Goal: Check status: Check status

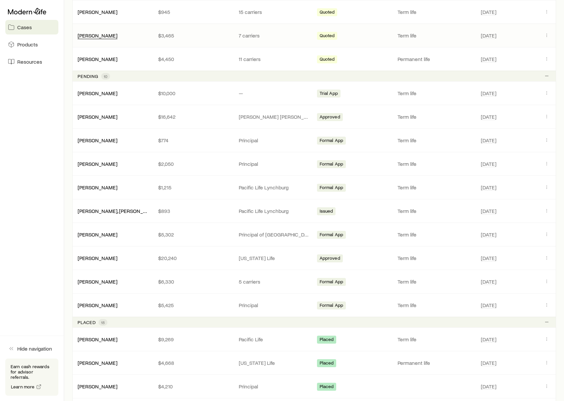
scroll to position [224, 0]
click at [87, 255] on link "[PERSON_NAME]" at bounding box center [98, 257] width 40 height 6
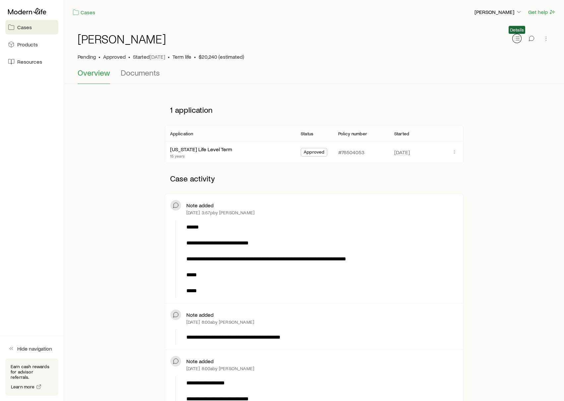
click at [515, 36] on icon "button" at bounding box center [516, 38] width 7 height 7
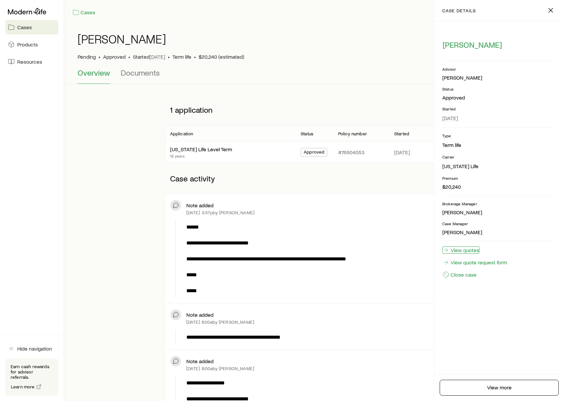
click at [461, 248] on link "View quotes" at bounding box center [460, 249] width 37 height 7
